Goal: Entertainment & Leisure: Consume media (video, audio)

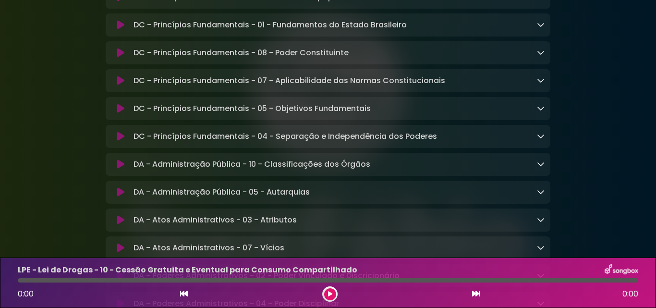
scroll to position [864, 0]
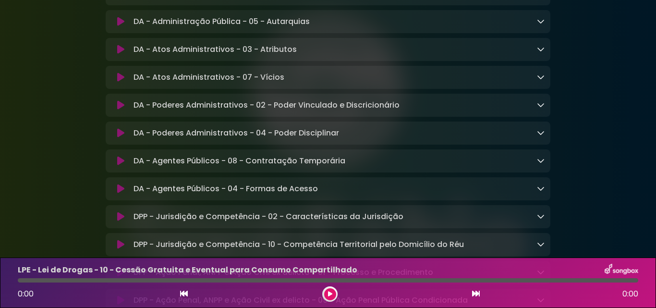
click at [122, 166] on icon at bounding box center [120, 161] width 7 height 10
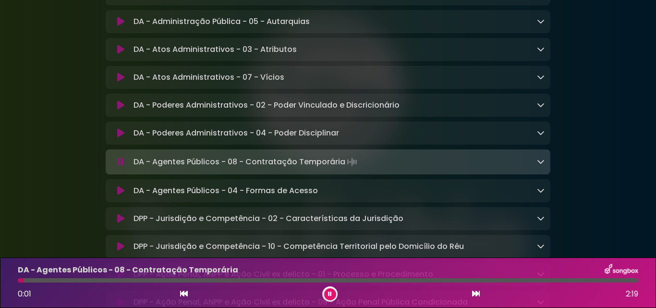
click at [329, 294] on icon at bounding box center [330, 294] width 4 height 6
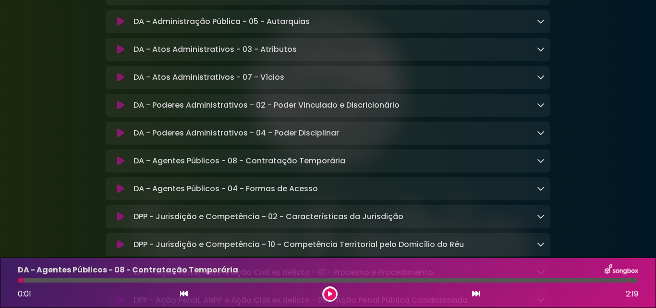
click at [328, 294] on icon at bounding box center [330, 294] width 4 height 6
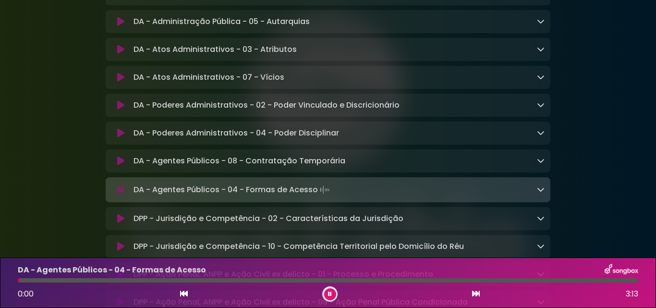
click at [328, 294] on icon at bounding box center [330, 294] width 4 height 6
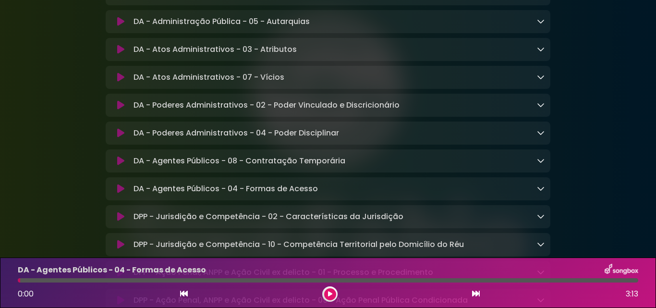
click at [328, 294] on icon at bounding box center [330, 294] width 4 height 6
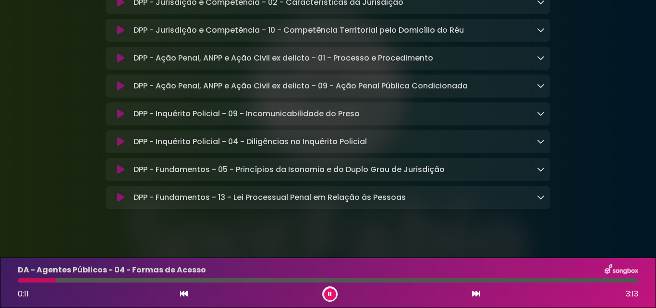
scroll to position [1063, 0]
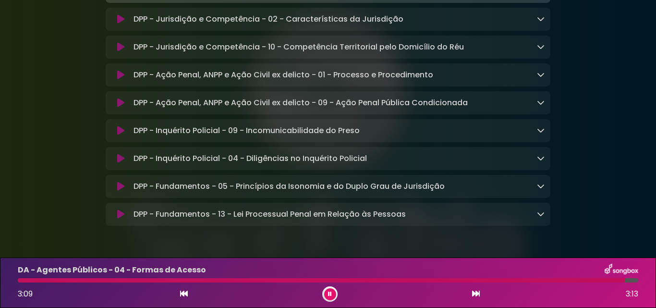
click at [328, 293] on button at bounding box center [330, 294] width 12 height 12
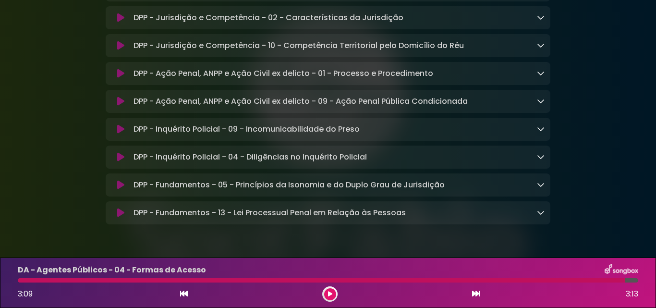
click at [328, 293] on icon at bounding box center [330, 294] width 4 height 6
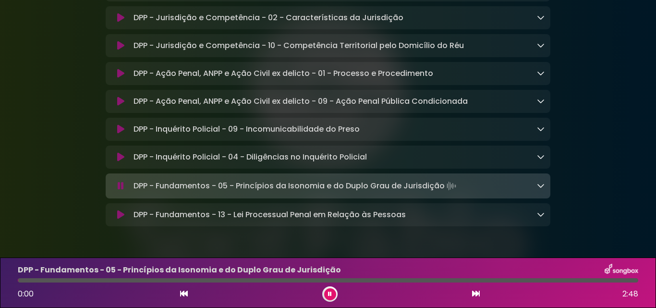
drag, startPoint x: 38, startPoint y: 280, endPoint x: 0, endPoint y: 279, distance: 38.4
click at [0, 279] on div "DPP - Fundamentos - 05 - Princípios da Isonomia e do Duplo Grau de Jurisdição 0…" at bounding box center [328, 282] width 656 height 50
drag, startPoint x: 22, startPoint y: 281, endPoint x: 0, endPoint y: 279, distance: 22.1
click at [0, 280] on div "DPP - Fundamentos - 05 - Princípios da Isonomia e do Duplo Grau de Jurisdição 0…" at bounding box center [328, 282] width 656 height 50
drag, startPoint x: 23, startPoint y: 281, endPoint x: 13, endPoint y: 282, distance: 9.6
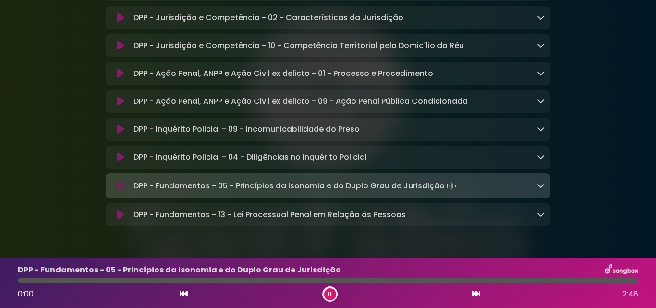
click at [13, 282] on div at bounding box center [328, 280] width 632 height 4
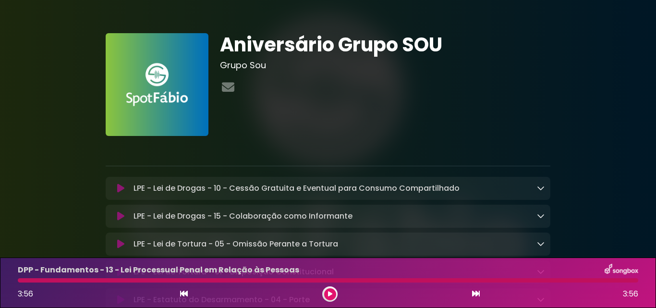
scroll to position [0, 0]
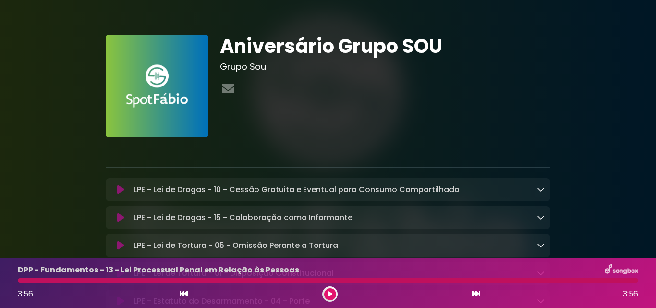
click at [539, 190] on icon at bounding box center [541, 189] width 8 height 8
